Goal: Information Seeking & Learning: Learn about a topic

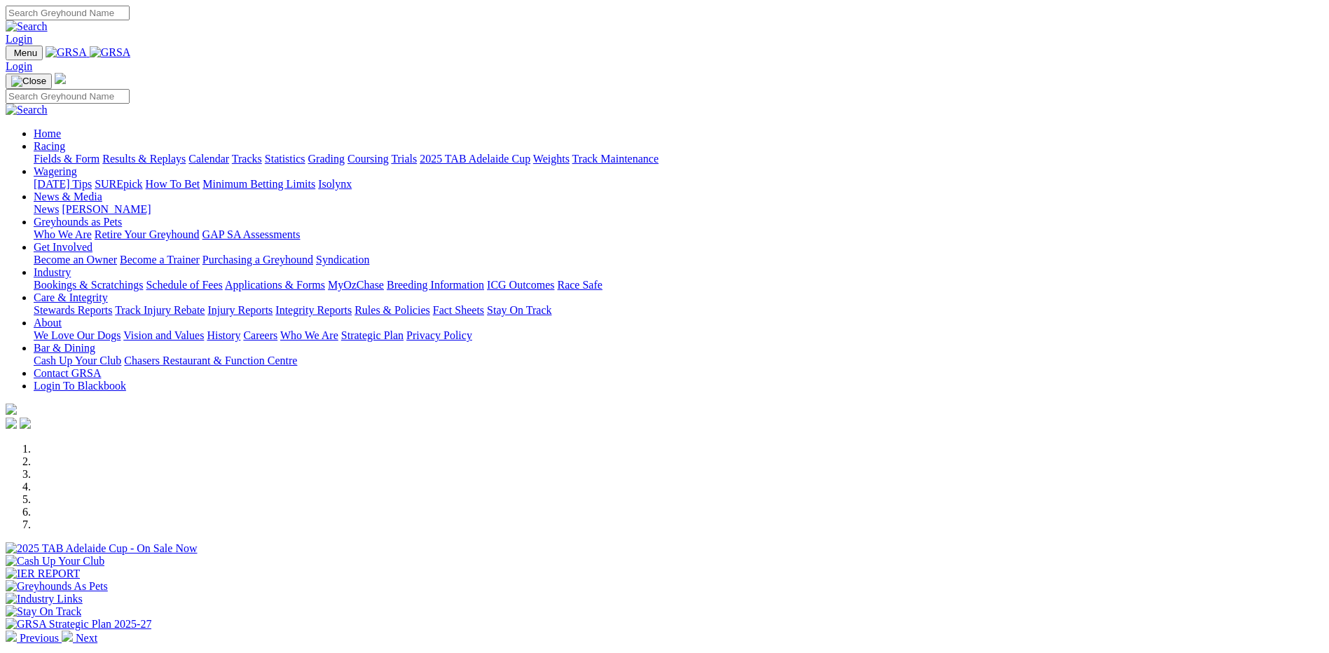
scroll to position [491, 0]
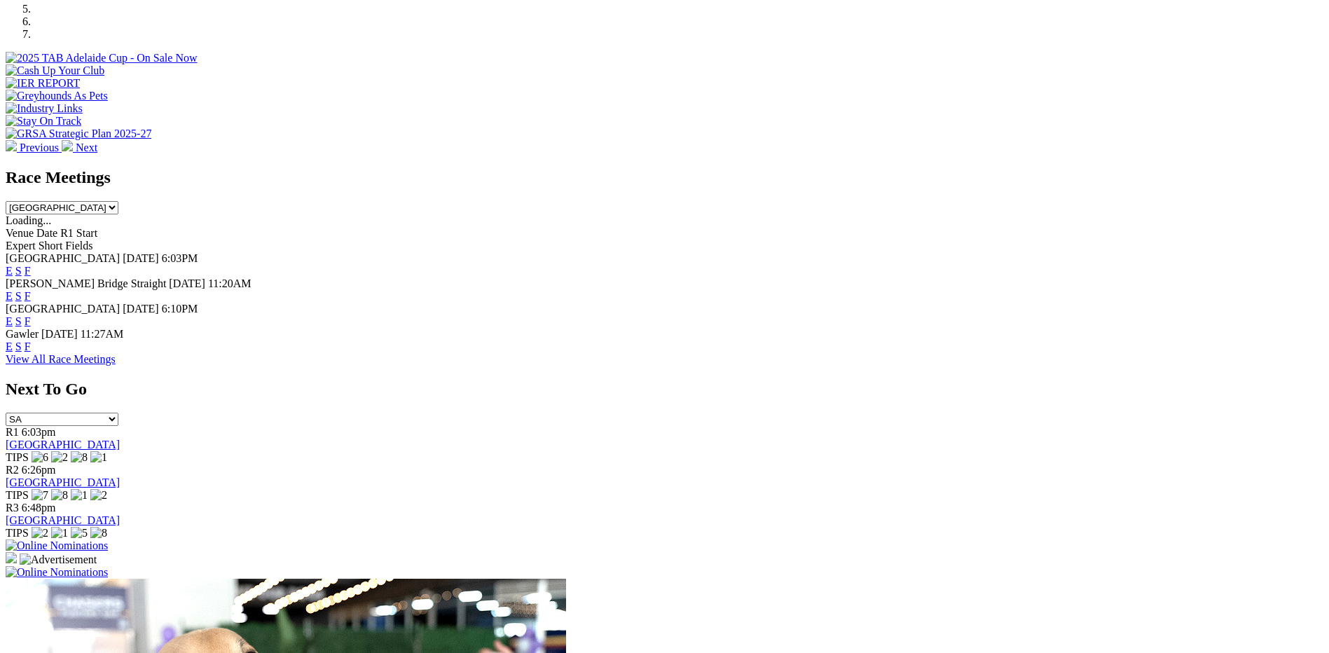
click at [116, 362] on link "View All Race Meetings" at bounding box center [61, 359] width 110 height 12
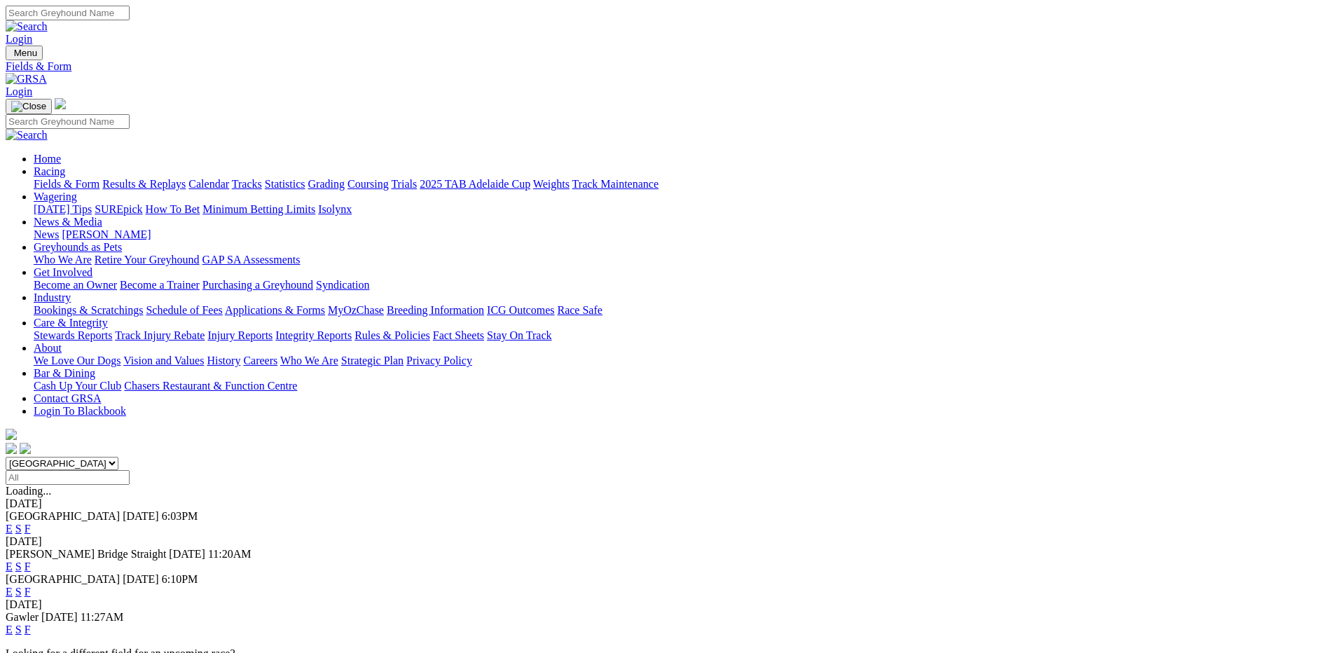
click at [31, 561] on link "F" at bounding box center [28, 567] width 6 height 12
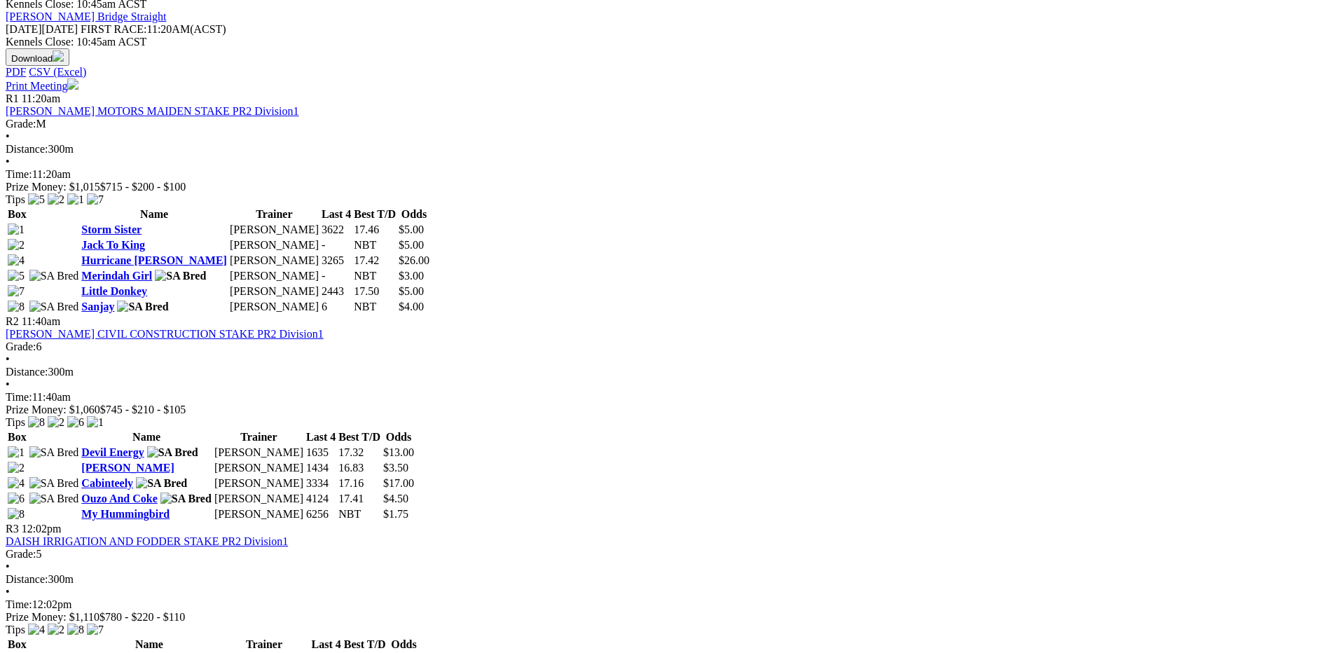
scroll to position [631, 0]
